Goal: Navigation & Orientation: Find specific page/section

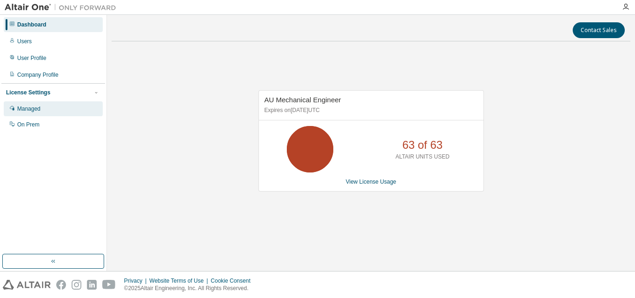
click at [28, 105] on div "Managed" at bounding box center [53, 108] width 99 height 15
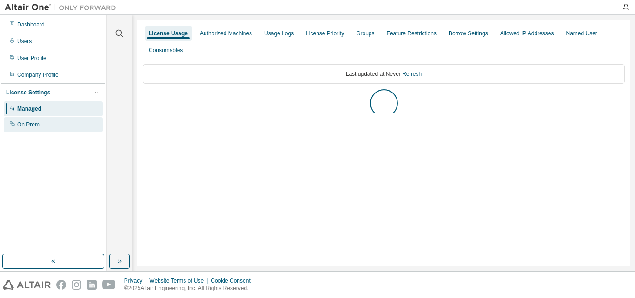
click at [63, 130] on div "On Prem" at bounding box center [53, 124] width 99 height 15
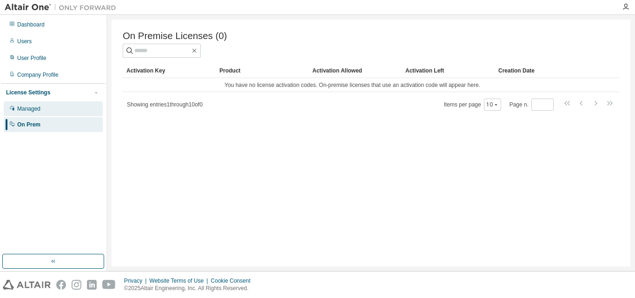
click at [29, 108] on div "Managed" at bounding box center [28, 108] width 23 height 7
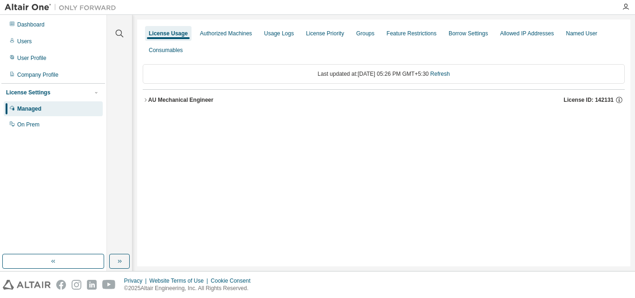
click at [163, 93] on button "AU Mechanical Engineer License ID: 142131" at bounding box center [384, 100] width 482 height 20
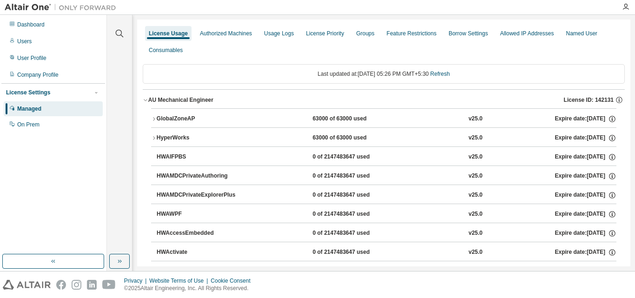
click at [155, 115] on button "GlobalZoneAP 63000 of 63000 used v25.0 Expire date: [DATE]" at bounding box center [384, 119] width 466 height 20
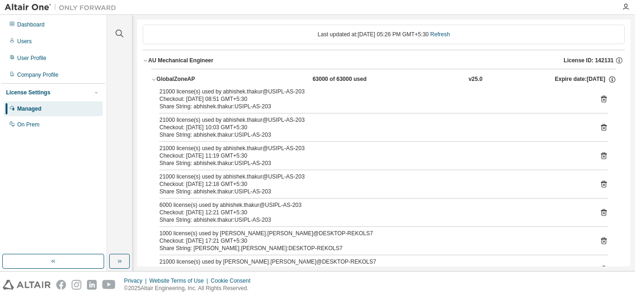
scroll to position [40, 0]
click at [600, 238] on icon at bounding box center [604, 241] width 8 height 8
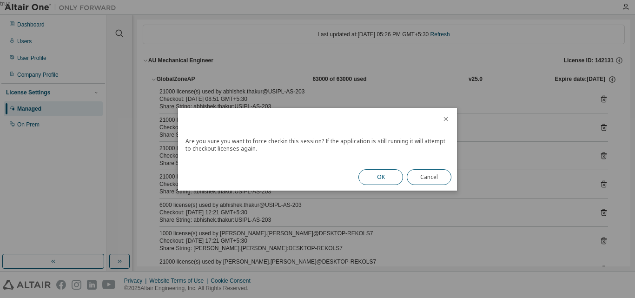
click at [386, 178] on button "OK" at bounding box center [381, 177] width 45 height 16
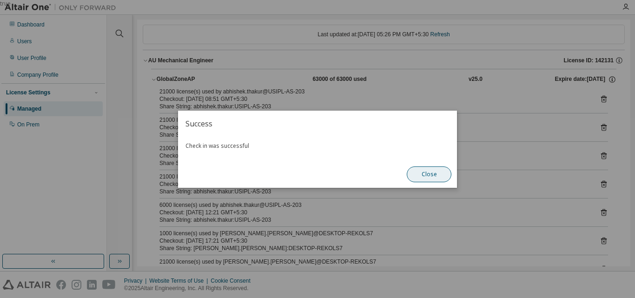
click at [419, 171] on button "Close" at bounding box center [429, 174] width 45 height 16
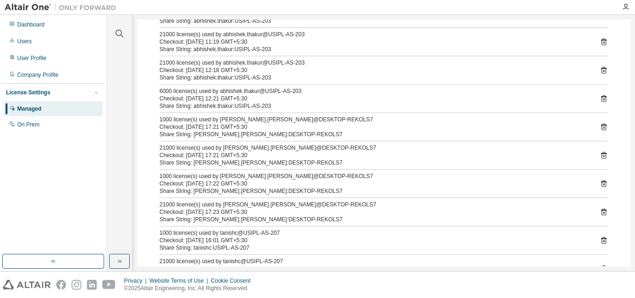
scroll to position [154, 0]
click at [601, 184] on icon at bounding box center [604, 183] width 8 height 8
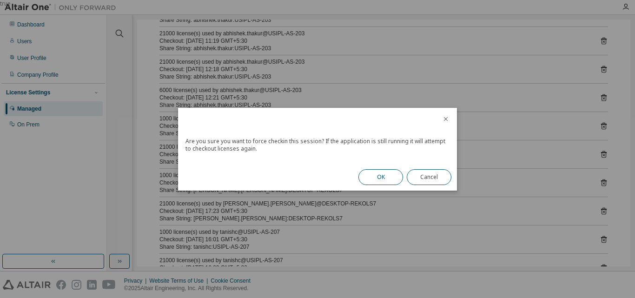
click at [380, 181] on button "OK" at bounding box center [381, 177] width 45 height 16
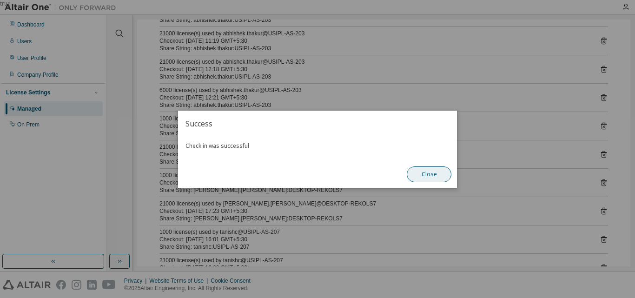
click at [427, 173] on button "Close" at bounding box center [429, 174] width 45 height 16
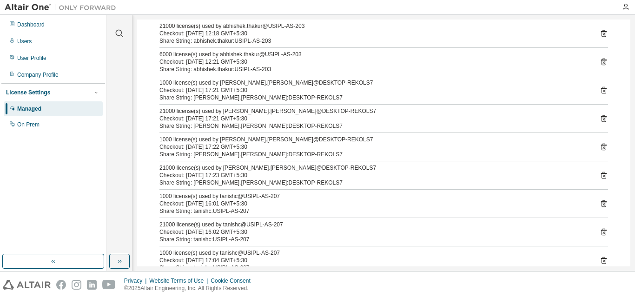
scroll to position [190, 0]
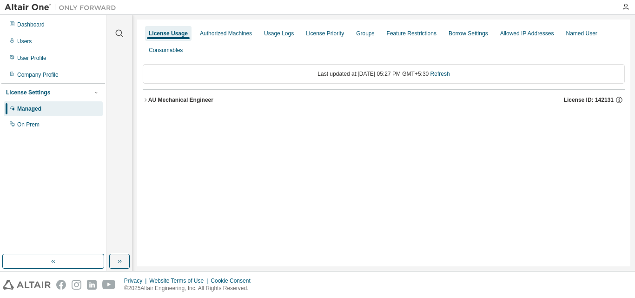
click at [165, 106] on button "AU Mechanical Engineer License ID: 142131" at bounding box center [384, 100] width 482 height 20
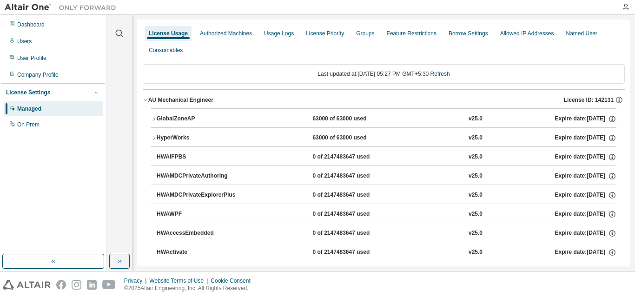
click at [157, 102] on div "AU Mechanical Engineer" at bounding box center [180, 99] width 65 height 7
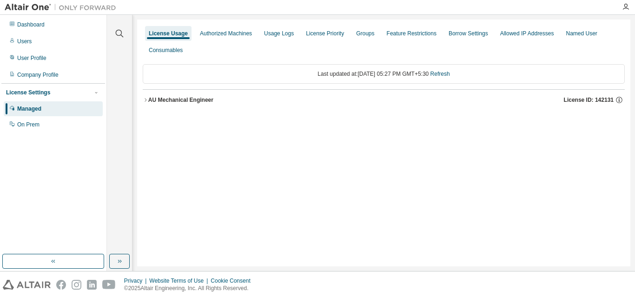
click at [157, 102] on div "AU Mechanical Engineer" at bounding box center [180, 99] width 65 height 7
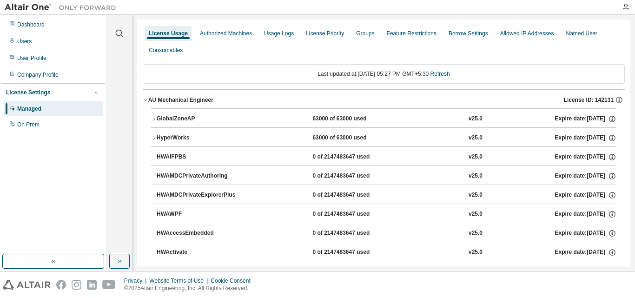
click at [157, 102] on div "AU Mechanical Engineer" at bounding box center [180, 99] width 65 height 7
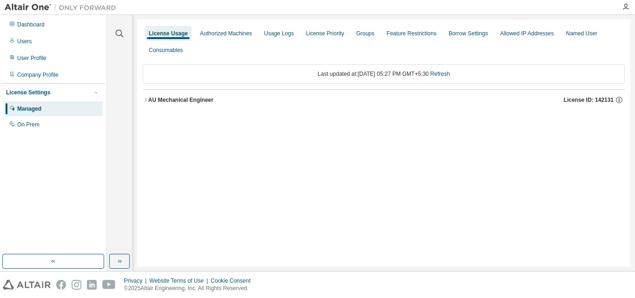
click at [153, 96] on div "AU Mechanical Engineer License ID: 142131" at bounding box center [386, 100] width 477 height 8
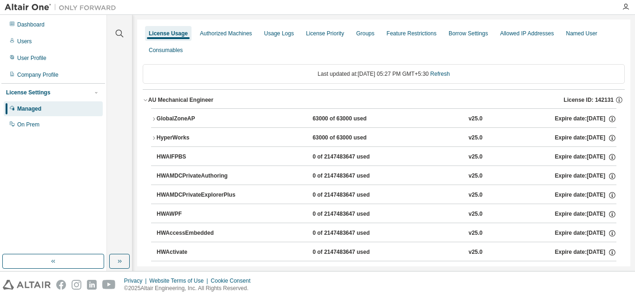
click at [170, 125] on button "GlobalZoneAP 63000 of 63000 used v25.0 Expire date: 2025-12-25" at bounding box center [384, 119] width 466 height 20
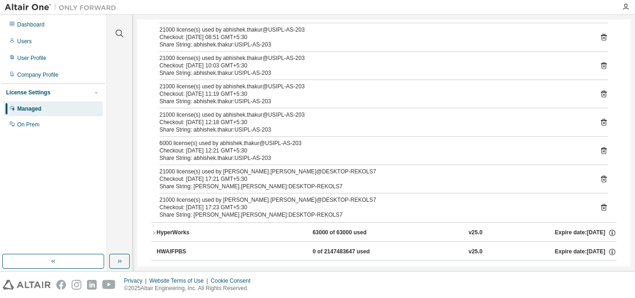
scroll to position [243, 0]
click at [602, 177] on icon at bounding box center [604, 179] width 6 height 7
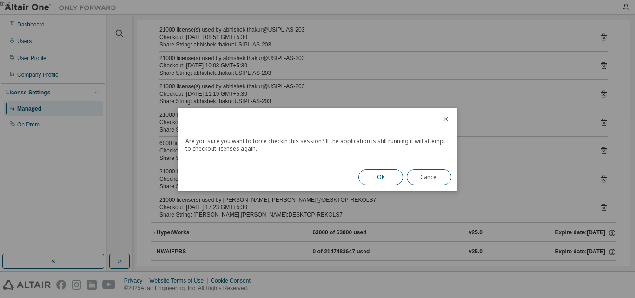
click at [371, 177] on button "OK" at bounding box center [381, 177] width 45 height 16
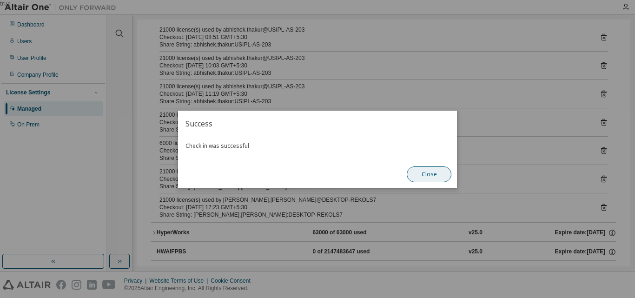
click at [430, 175] on button "Close" at bounding box center [429, 174] width 45 height 16
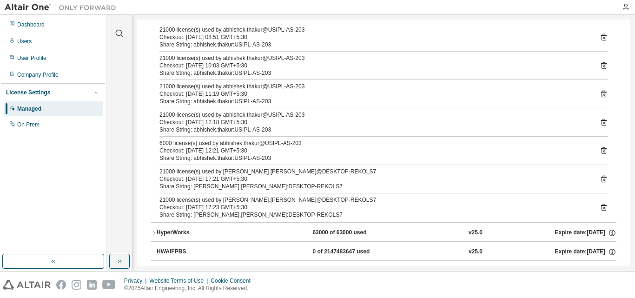
click at [601, 210] on icon at bounding box center [604, 207] width 6 height 7
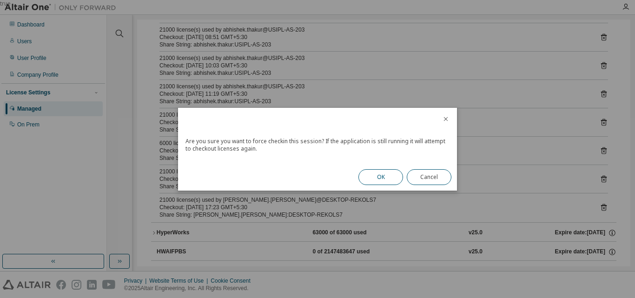
click at [376, 180] on button "OK" at bounding box center [381, 177] width 45 height 16
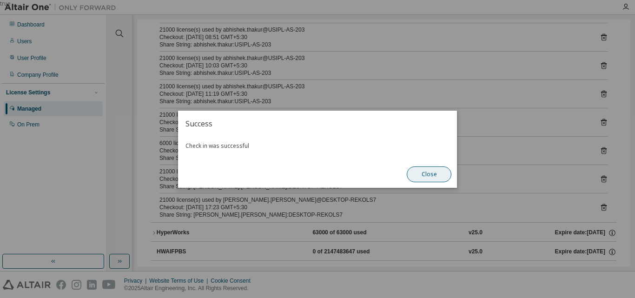
click at [434, 169] on button "Close" at bounding box center [429, 174] width 45 height 16
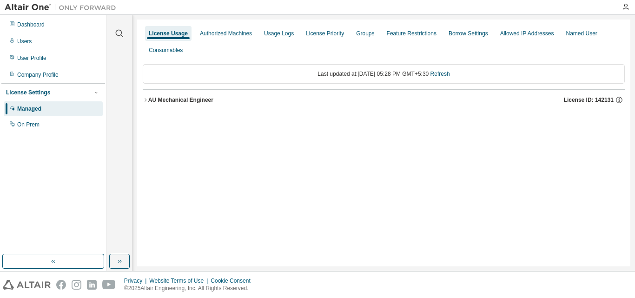
click at [168, 101] on div "AU Mechanical Engineer" at bounding box center [180, 99] width 65 height 7
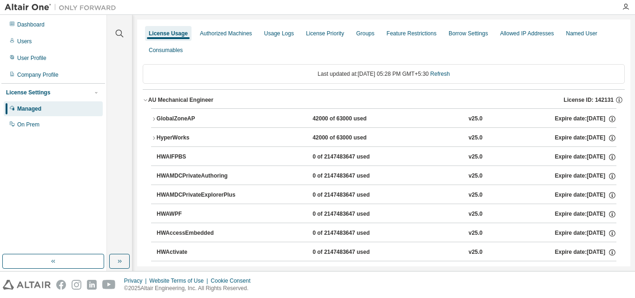
click at [180, 121] on div "GlobalZoneAP" at bounding box center [199, 119] width 84 height 8
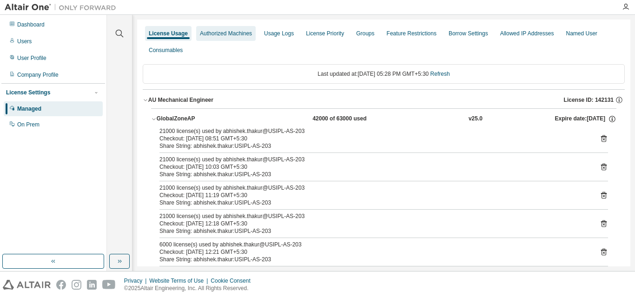
click at [231, 30] on div "Authorized Machines" at bounding box center [226, 33] width 52 height 7
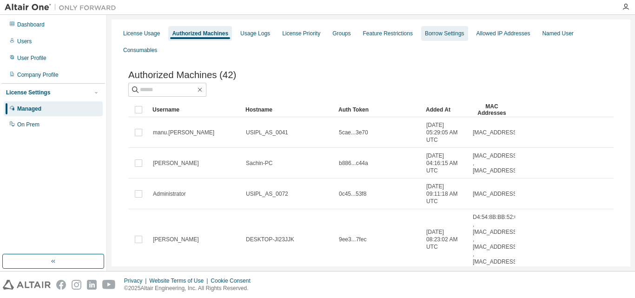
click at [429, 33] on div "Borrow Settings" at bounding box center [445, 33] width 40 height 7
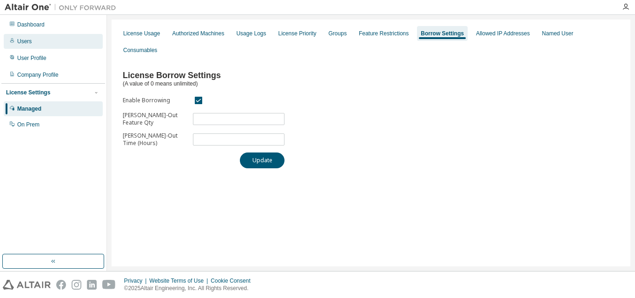
click at [39, 45] on div "Users" at bounding box center [53, 41] width 99 height 15
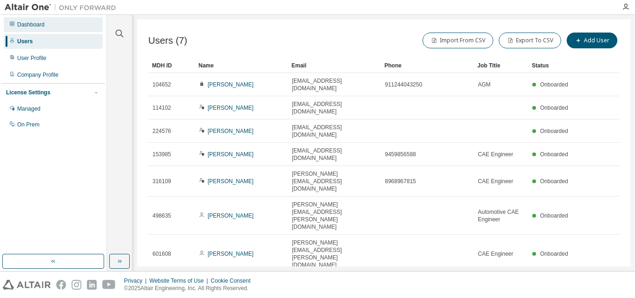
click at [24, 24] on div "Dashboard" at bounding box center [30, 24] width 27 height 7
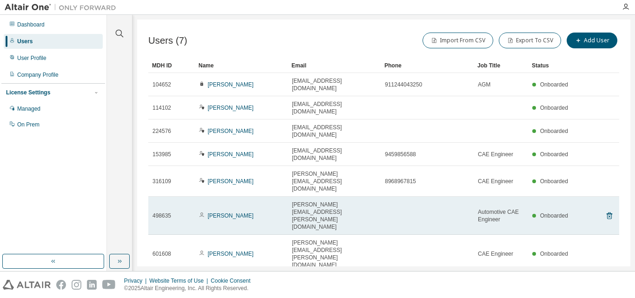
click at [278, 212] on div "Sarthak Malhotra" at bounding box center [241, 215] width 85 height 7
drag, startPoint x: 266, startPoint y: 166, endPoint x: 246, endPoint y: 167, distance: 19.1
click at [250, 197] on td "Sarthak Malhotra" at bounding box center [241, 216] width 93 height 38
click at [230, 213] on link "Sarthak Malhotra" at bounding box center [231, 216] width 46 height 7
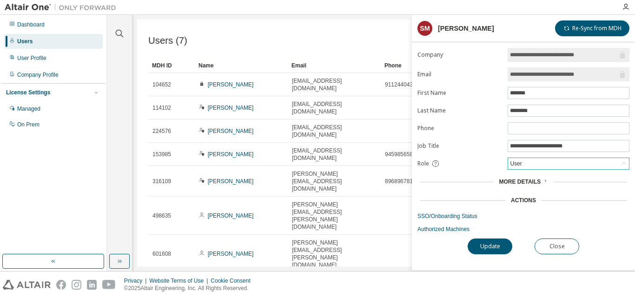
click at [564, 168] on div "User" at bounding box center [568, 163] width 121 height 11
click at [566, 251] on button "Close" at bounding box center [557, 247] width 45 height 16
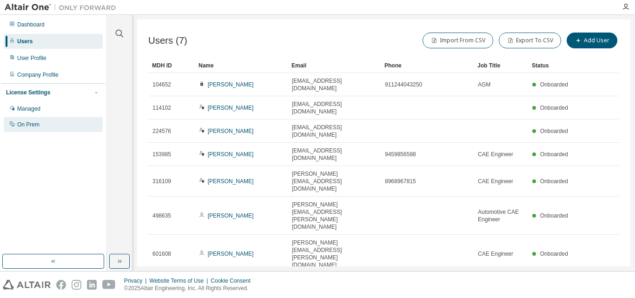
click at [30, 124] on div "On Prem" at bounding box center [28, 124] width 22 height 7
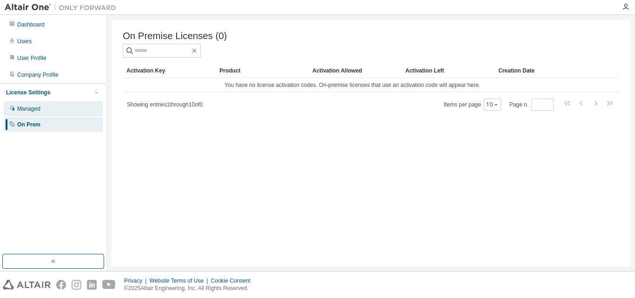
click at [55, 113] on div "Managed" at bounding box center [53, 108] width 99 height 15
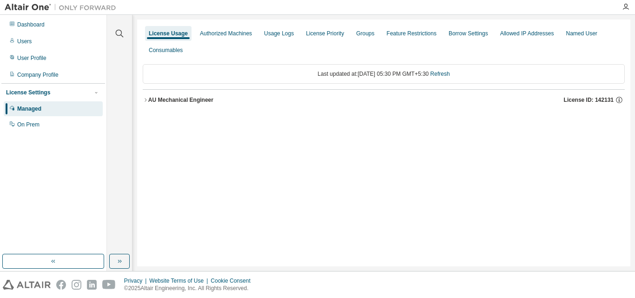
click at [145, 93] on button "AU Mechanical Engineer License ID: 142131" at bounding box center [384, 100] width 482 height 20
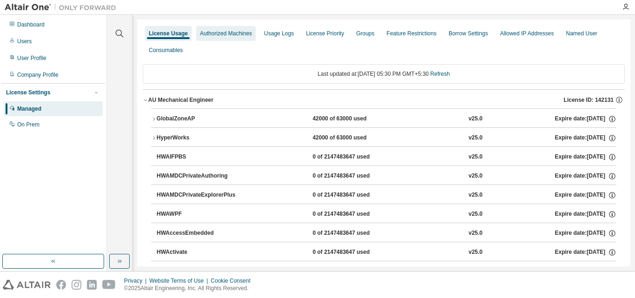
click at [221, 38] on div "Authorized Machines" at bounding box center [226, 33] width 60 height 15
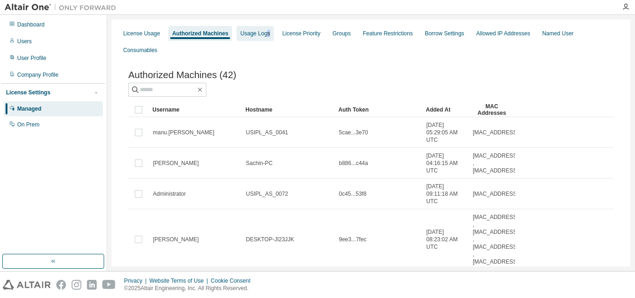
click at [266, 27] on div "Usage Logs" at bounding box center [255, 33] width 37 height 15
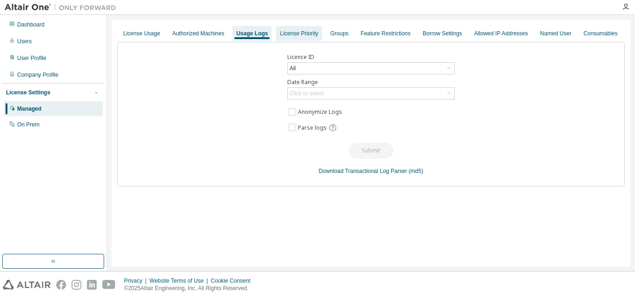
click at [302, 36] on div "License Priority" at bounding box center [299, 33] width 38 height 7
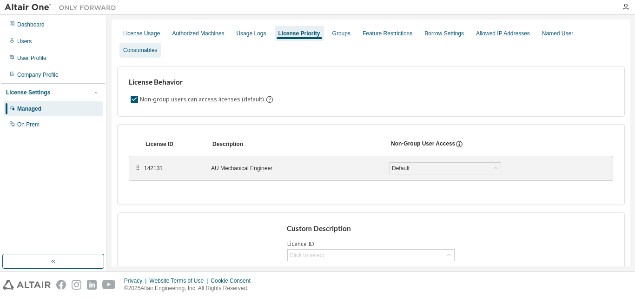
click at [161, 43] on div "Consumables" at bounding box center [140, 50] width 41 height 15
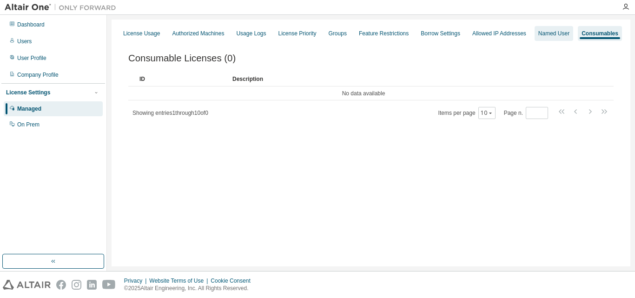
click at [541, 33] on div "Named User" at bounding box center [554, 33] width 31 height 7
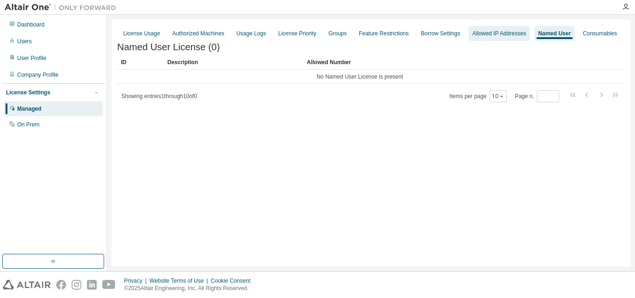
click at [491, 29] on div "Allowed IP Addresses" at bounding box center [499, 33] width 61 height 15
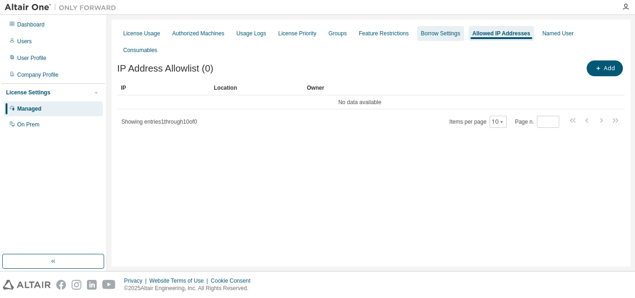
click at [435, 35] on div "Borrow Settings" at bounding box center [441, 33] width 40 height 7
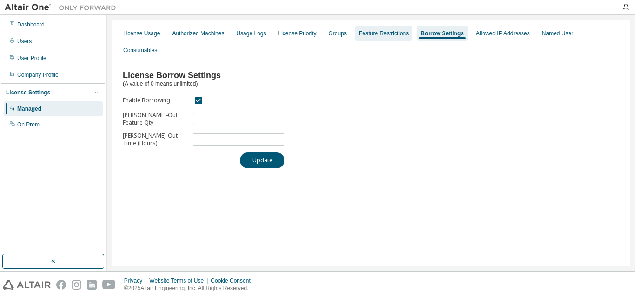
click at [366, 35] on div "Feature Restrictions" at bounding box center [384, 33] width 50 height 7
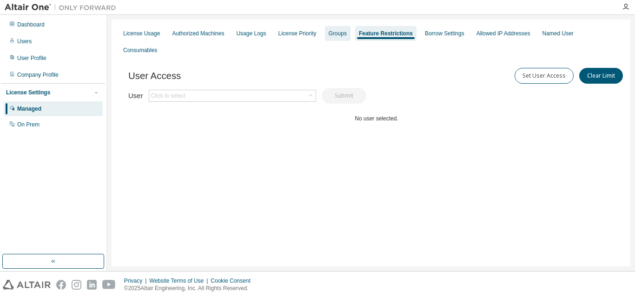
click at [335, 37] on div "Groups" at bounding box center [338, 33] width 26 height 15
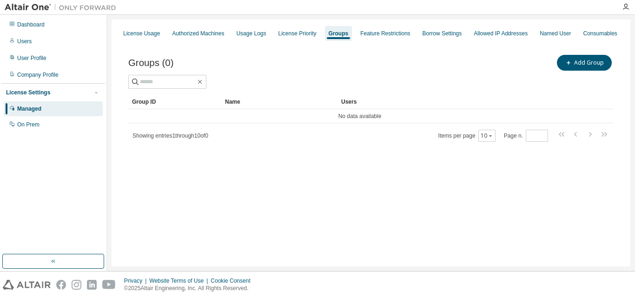
click at [284, 25] on div "License Usage Authorized Machines Usage Logs License Priority Groups Feature Re…" at bounding box center [371, 143] width 519 height 247
click at [284, 27] on div "License Priority" at bounding box center [298, 33] width 46 height 15
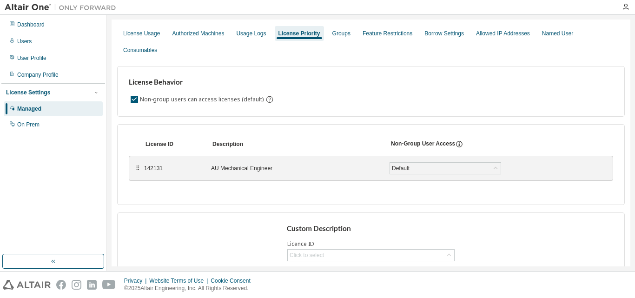
scroll to position [45, 0]
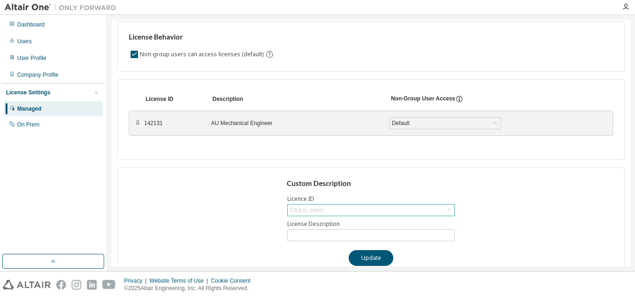
click at [382, 205] on div "Click to select" at bounding box center [371, 210] width 166 height 11
